Goal: Go to known website: Go to known website

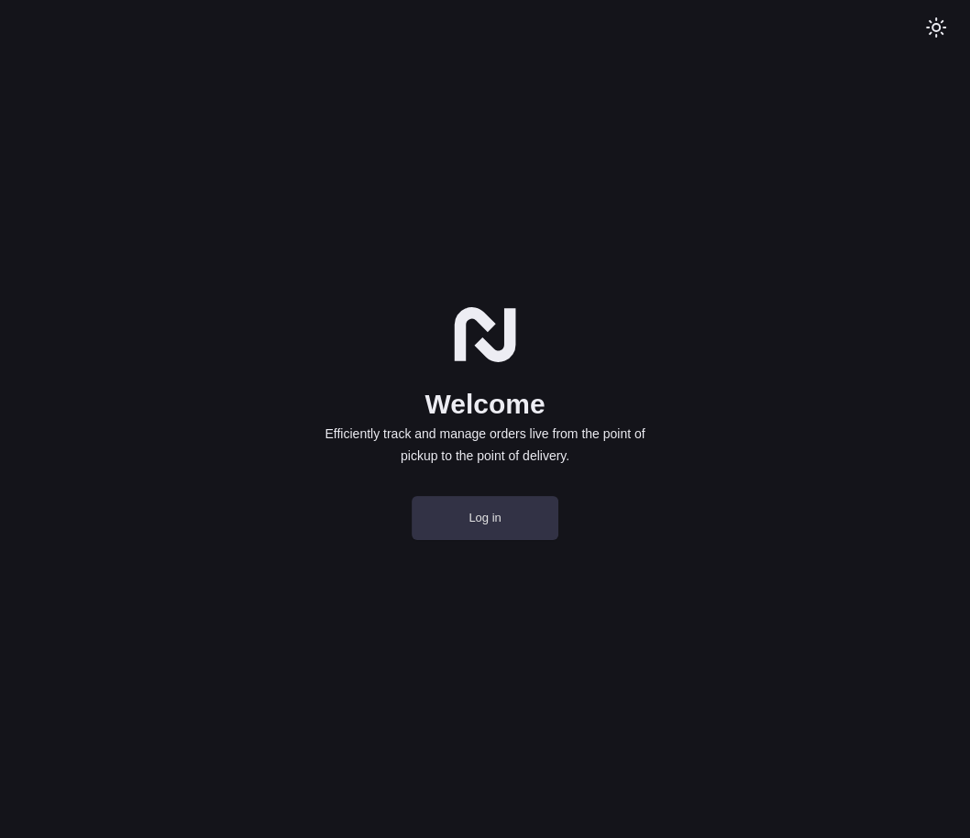
click at [446, 508] on button "Log in" at bounding box center [485, 518] width 147 height 44
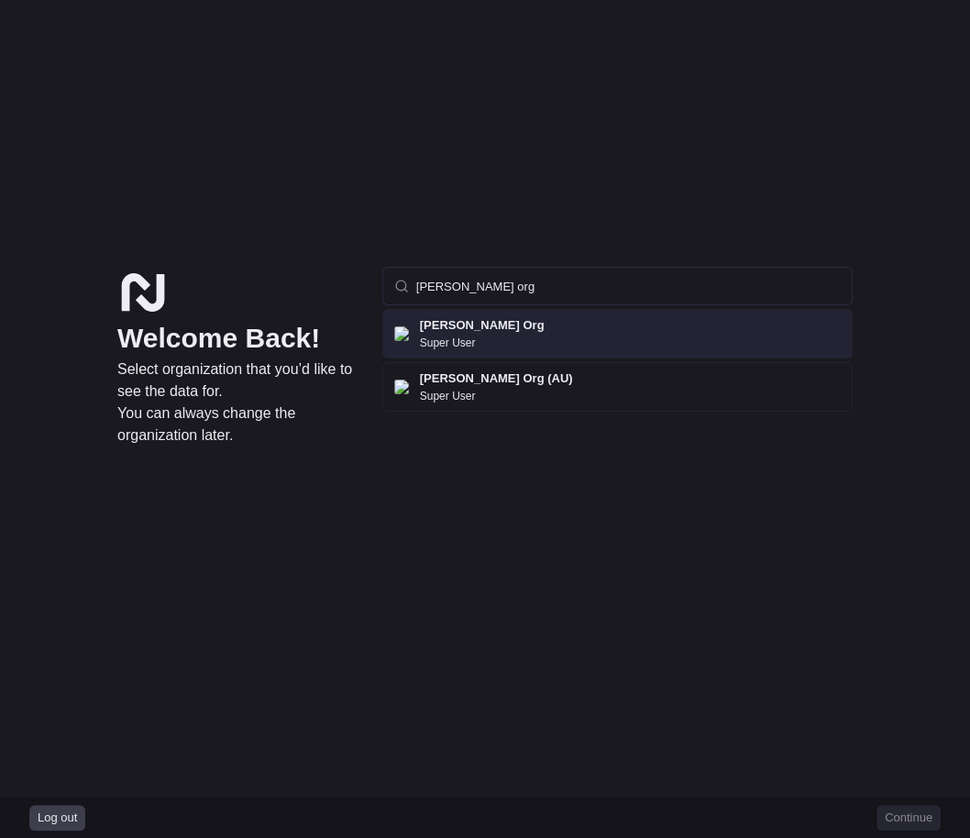
type input "nash org"
click button "Continue" at bounding box center [908, 818] width 64 height 26
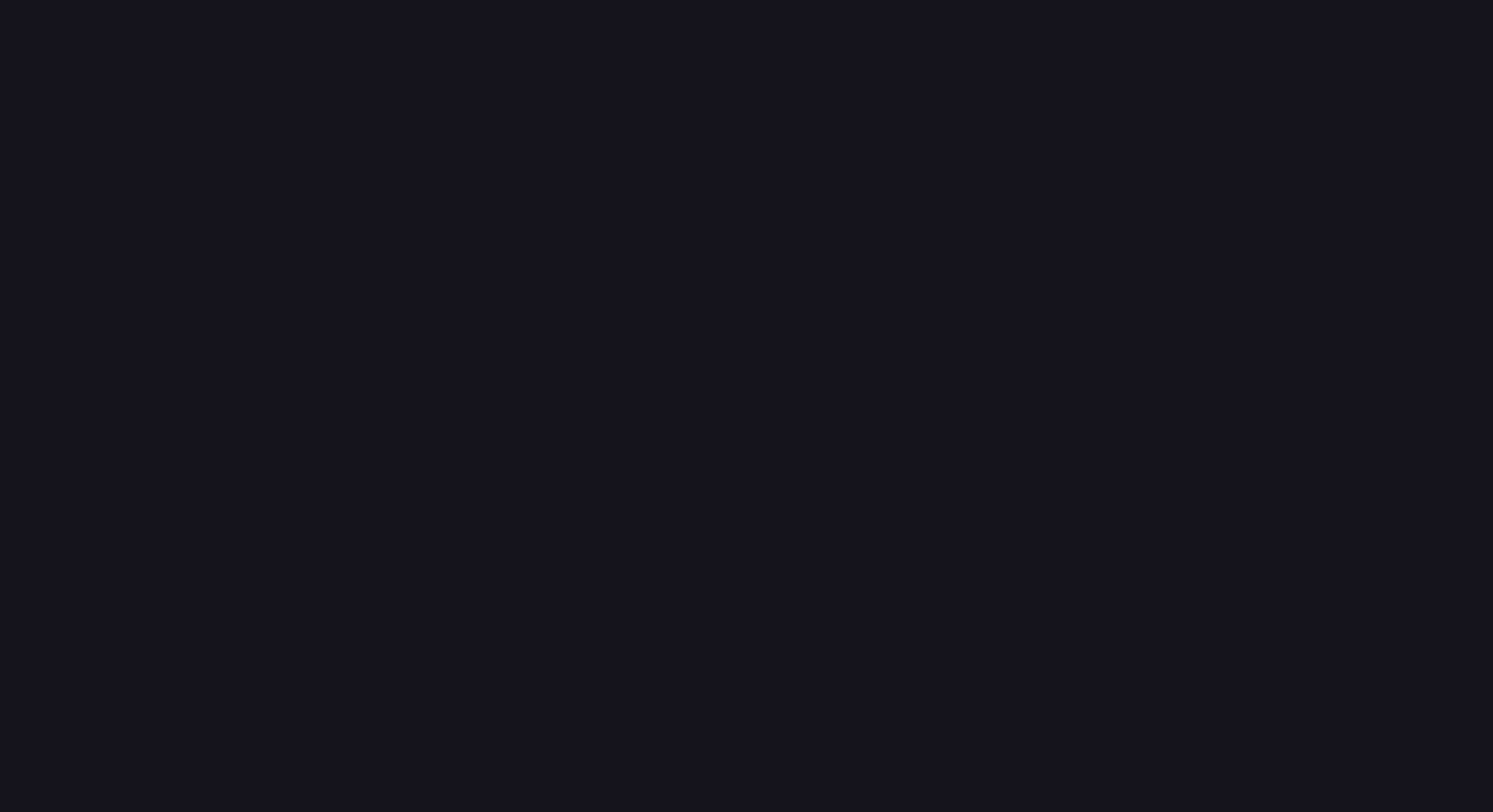
click at [939, 182] on div at bounding box center [746, 406] width 1493 height 812
